Goal: Find specific page/section: Locate a particular part of the current website

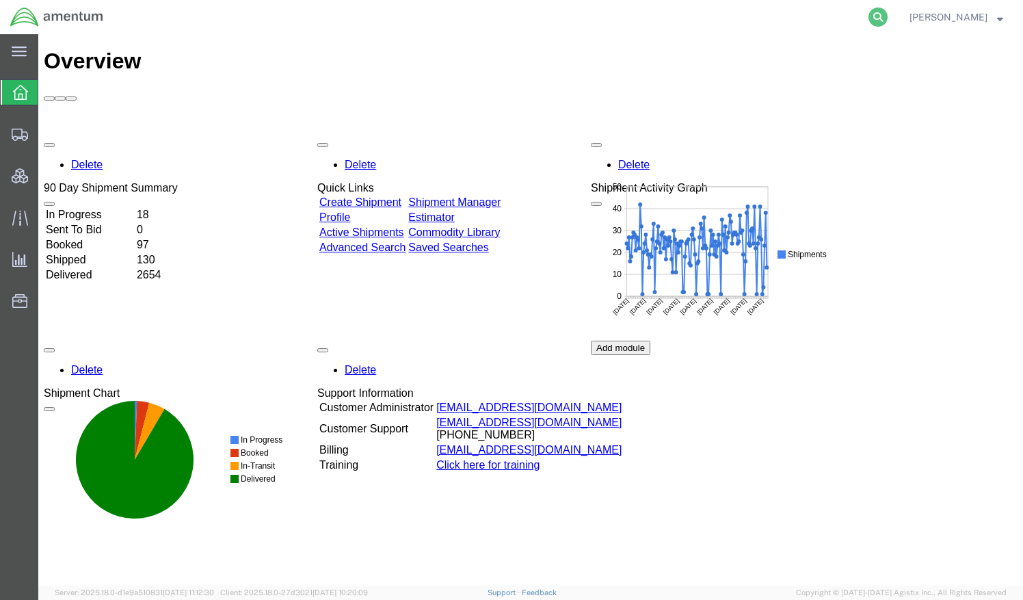
click at [646, 16] on icon at bounding box center [878, 17] width 19 height 19
click at [646, 17] on input "search" at bounding box center [661, 17] width 416 height 33
type input "ASC-25220-0001"
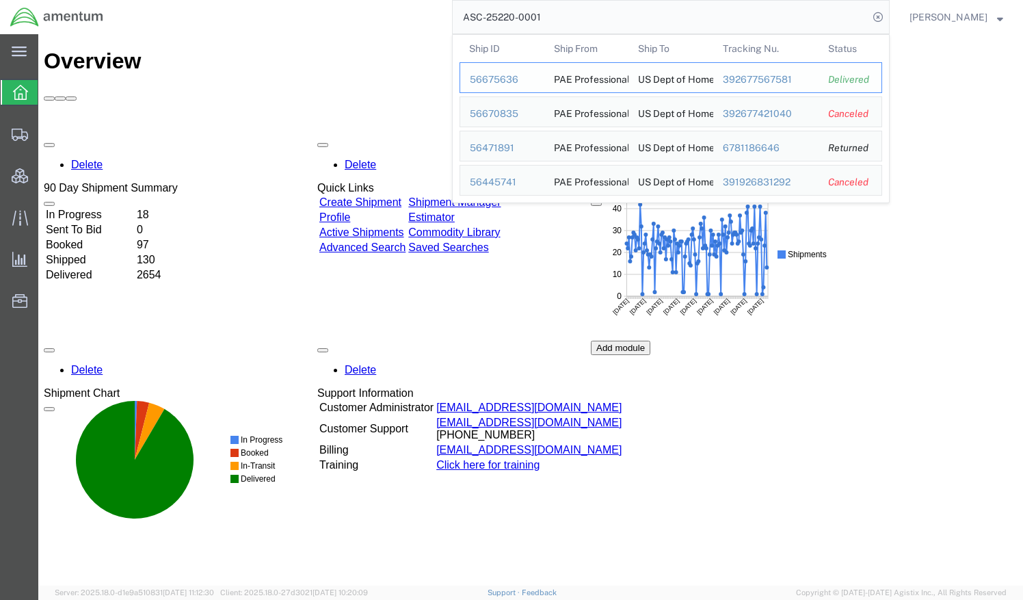
click at [646, 77] on div "392677567581" at bounding box center [766, 80] width 87 height 14
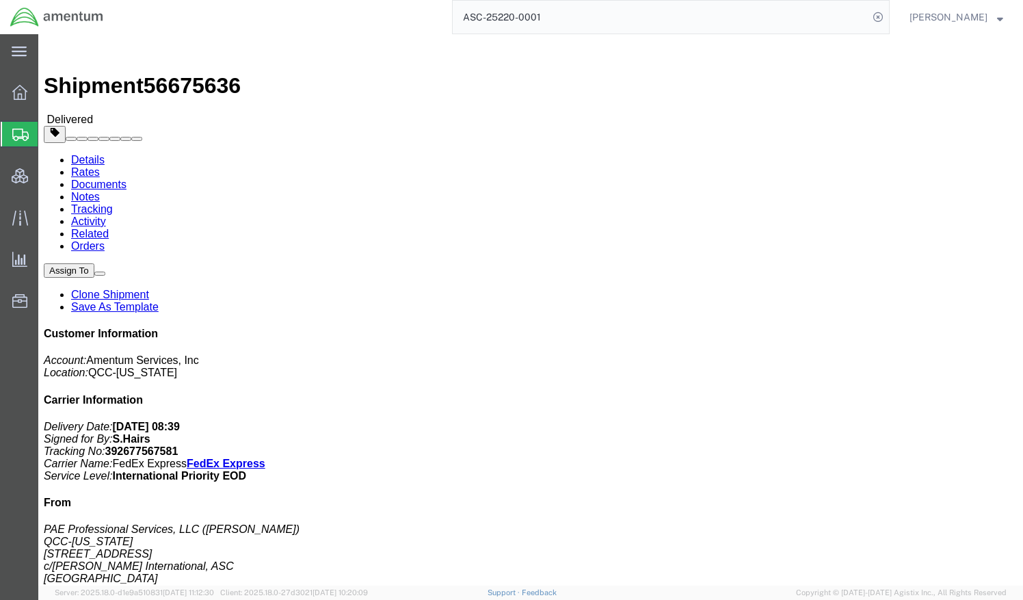
click link "Documents"
